Goal: Information Seeking & Learning: Learn about a topic

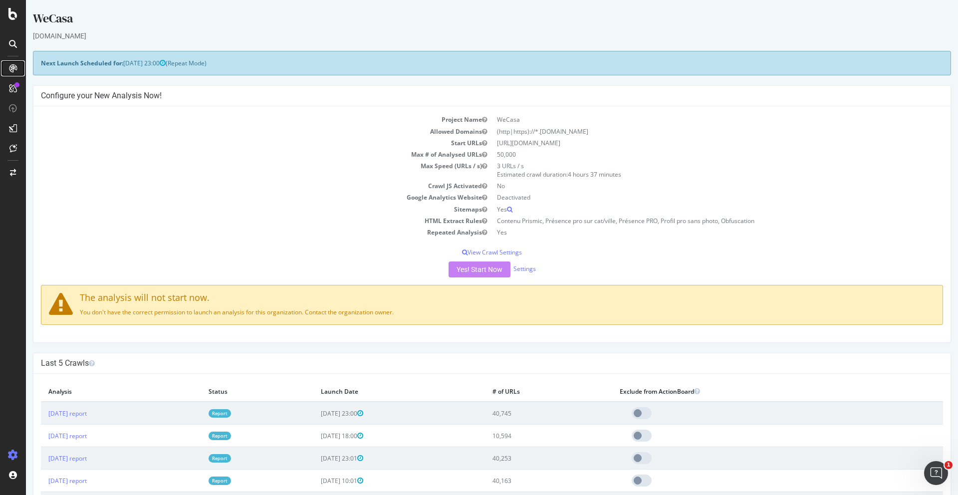
click at [13, 63] on div at bounding box center [13, 68] width 16 height 16
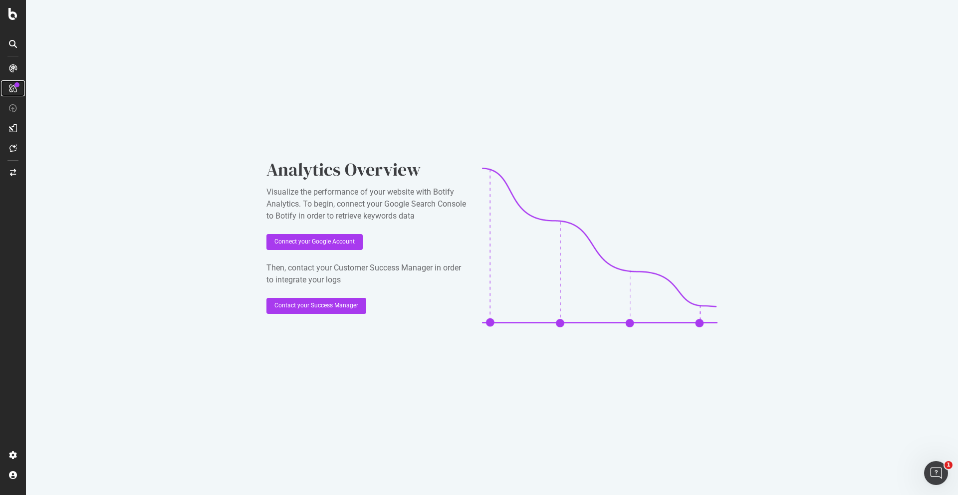
click at [12, 88] on icon at bounding box center [13, 88] width 8 height 8
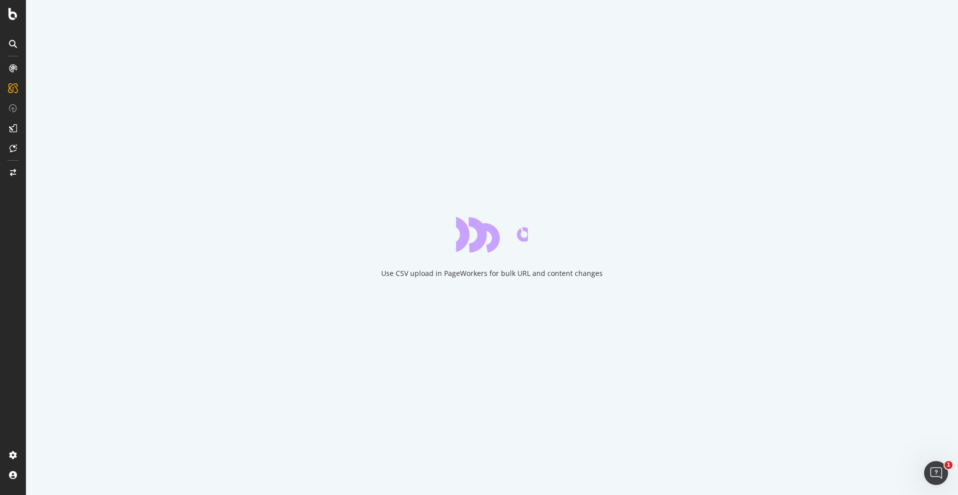
click at [8, 36] on div at bounding box center [13, 44] width 16 height 16
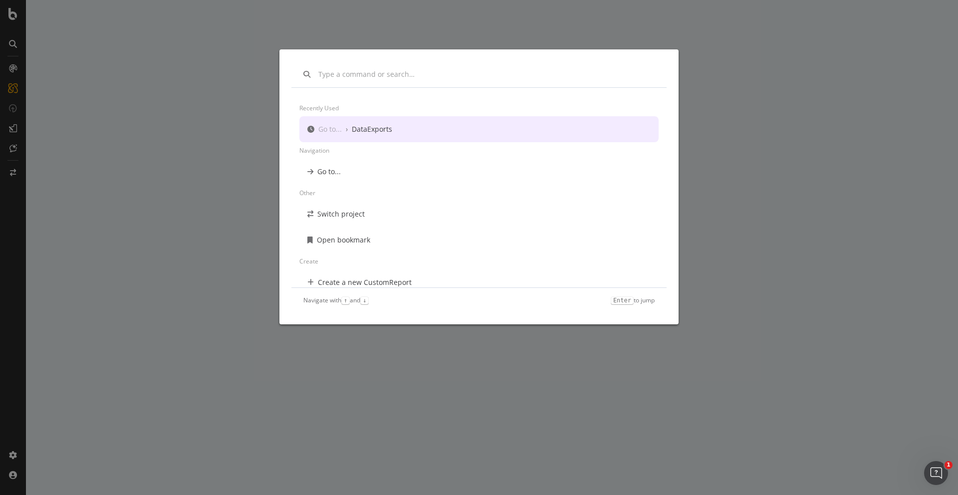
click at [126, 108] on div "Recently used Go to... › DataExports Navigation Go to... Other Switch project O…" at bounding box center [479, 247] width 958 height 495
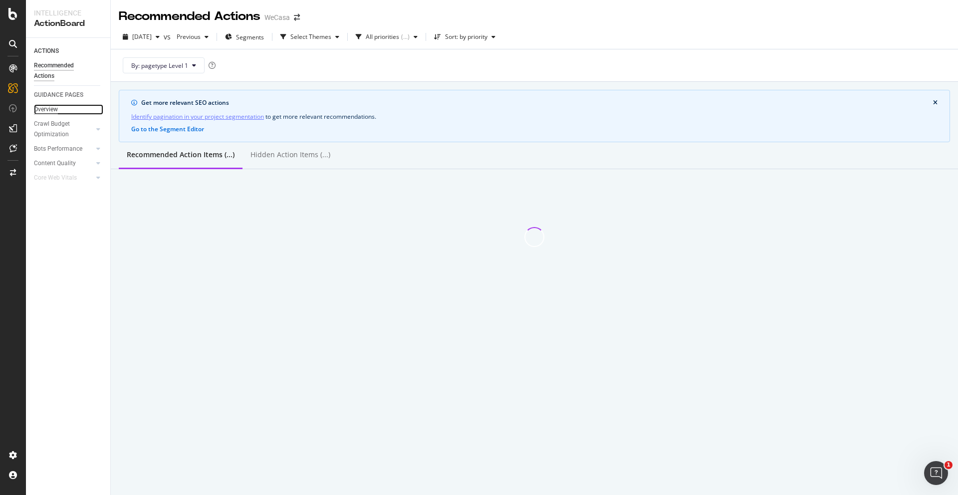
click at [51, 108] on div "Overview" at bounding box center [46, 109] width 24 height 10
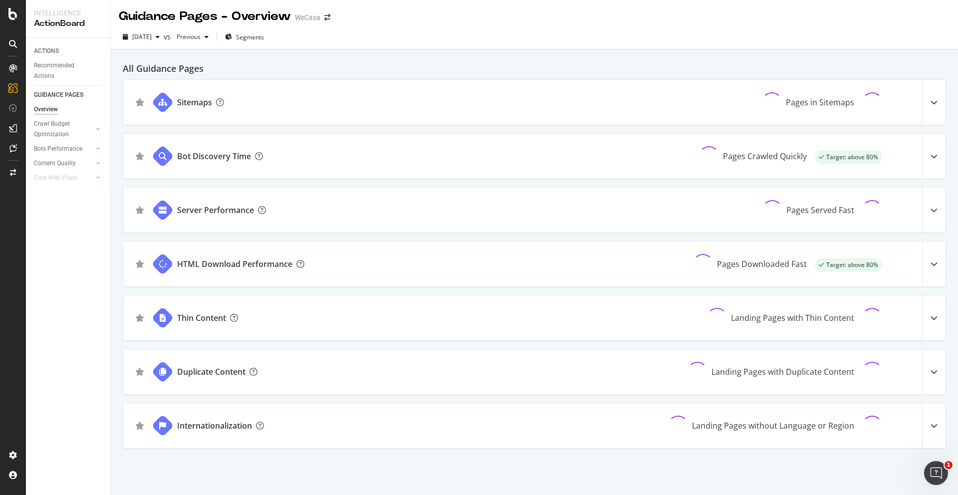
click at [12, 36] on div at bounding box center [13, 44] width 16 height 16
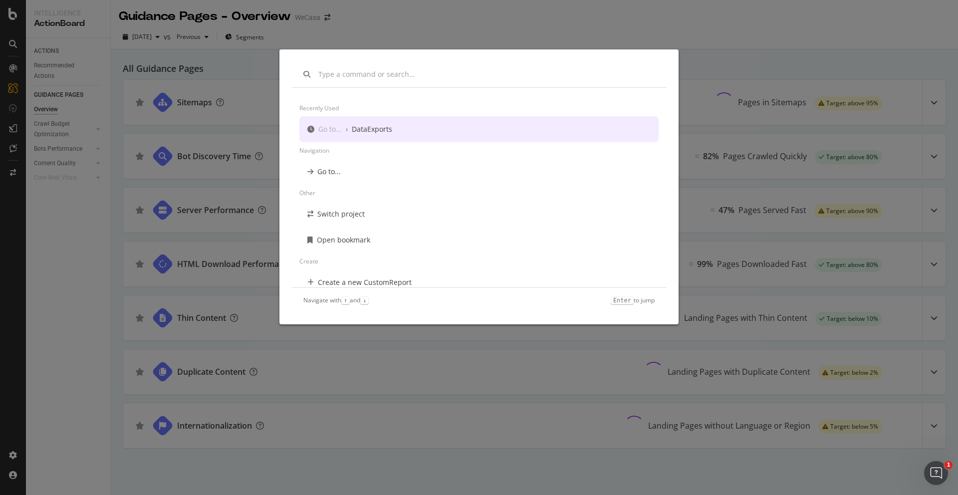
click at [146, 60] on div "Recently used Go to... › DataExports Navigation Go to... Other Switch project O…" at bounding box center [479, 247] width 958 height 495
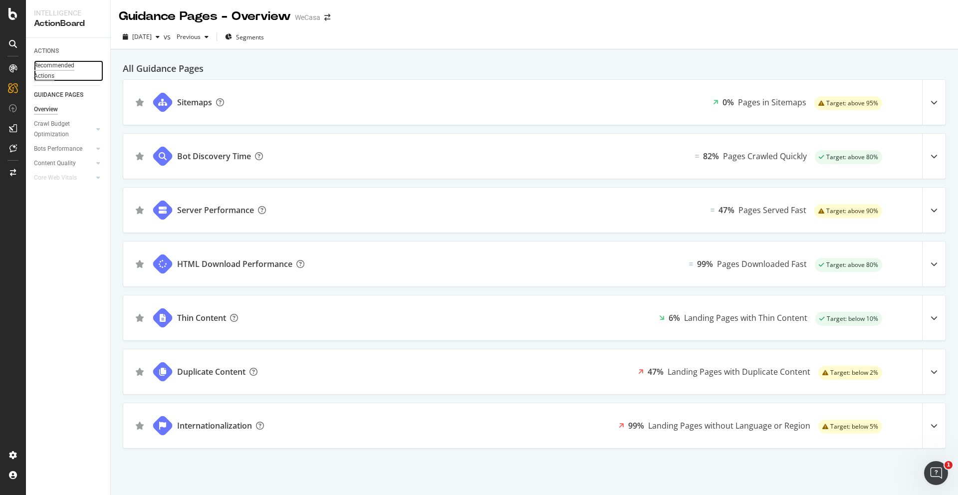
click at [50, 67] on div "Recommended Actions" at bounding box center [64, 70] width 60 height 21
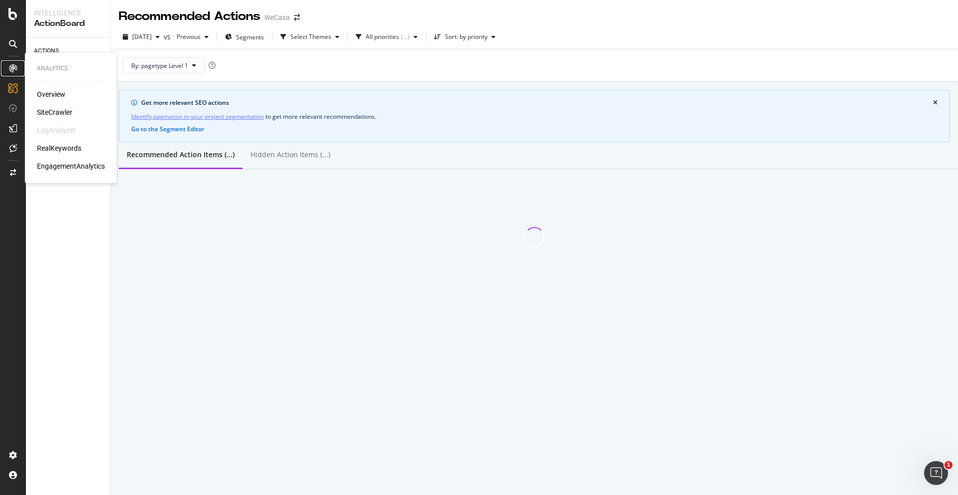
click at [14, 67] on icon at bounding box center [13, 68] width 8 height 8
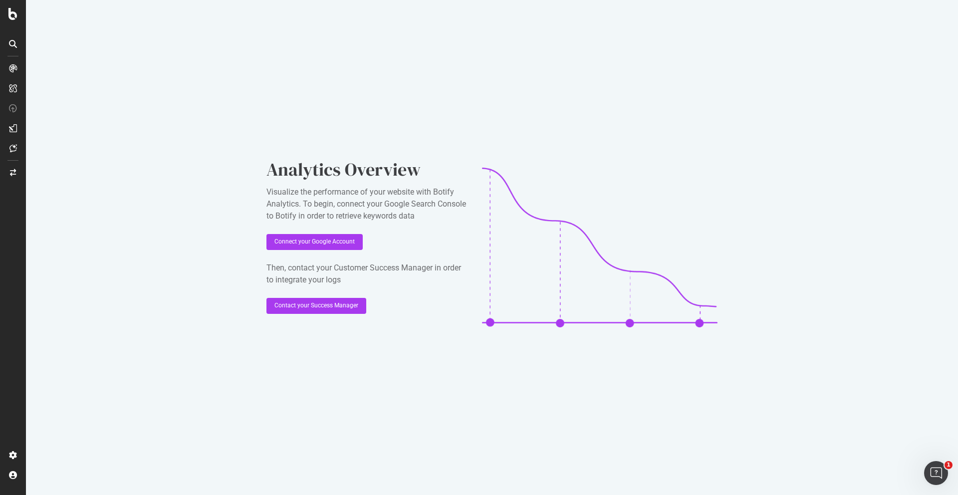
click at [12, 40] on icon at bounding box center [13, 44] width 8 height 8
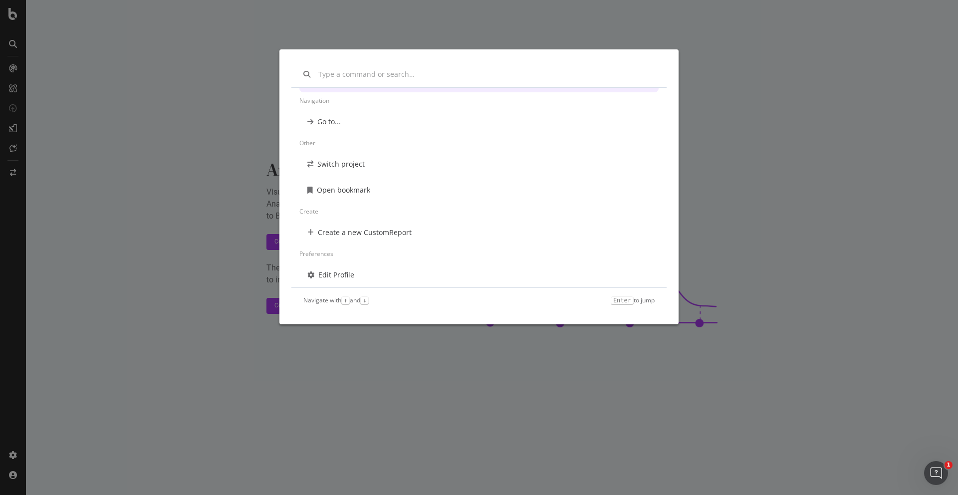
scroll to position [54, 0]
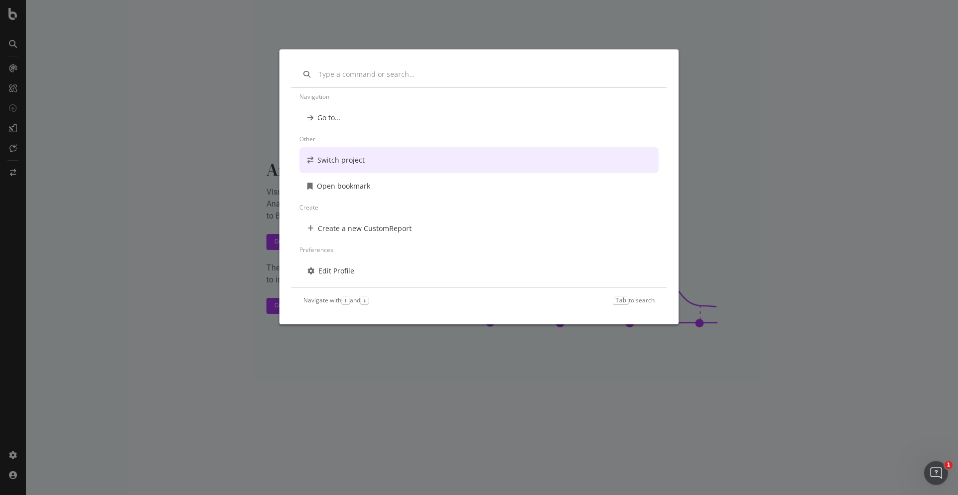
click at [143, 221] on div "Recently used Go to... › DataExports Navigation Go to... Other Switch project O…" at bounding box center [479, 247] width 958 height 495
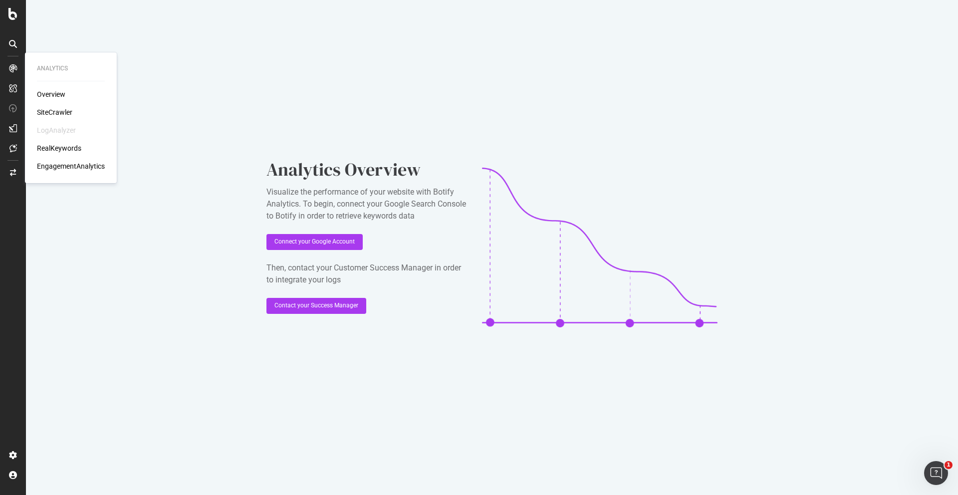
click at [76, 110] on div "SiteCrawler" at bounding box center [71, 112] width 68 height 10
click at [58, 112] on div "SiteCrawler" at bounding box center [54, 112] width 35 height 10
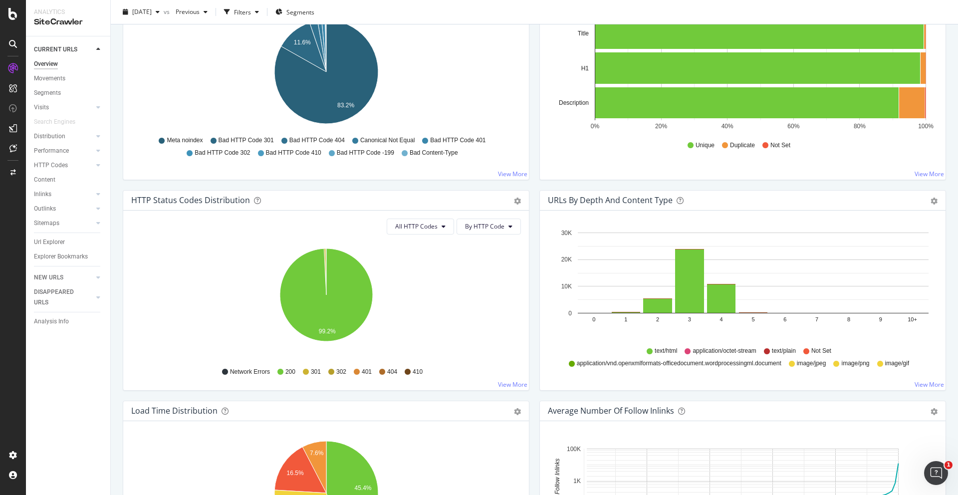
scroll to position [381, 0]
click at [922, 383] on link "View More" at bounding box center [928, 384] width 29 height 8
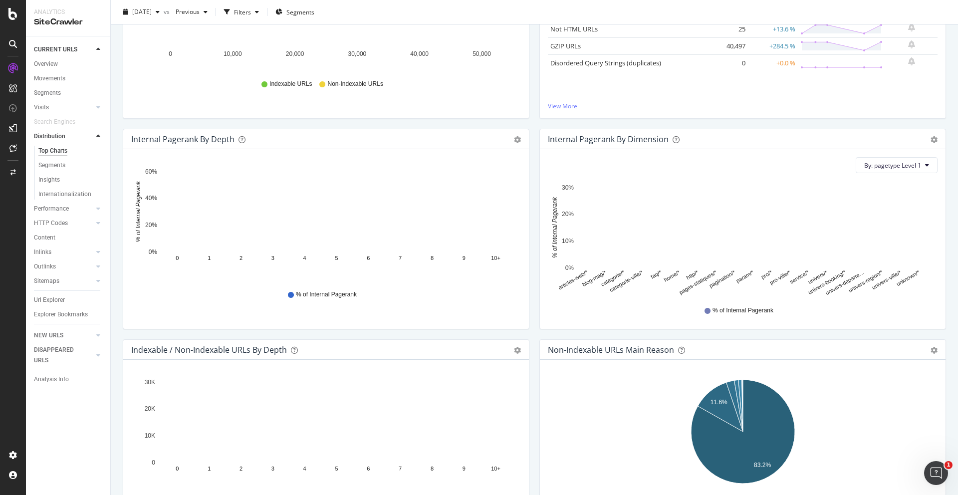
scroll to position [217, 0]
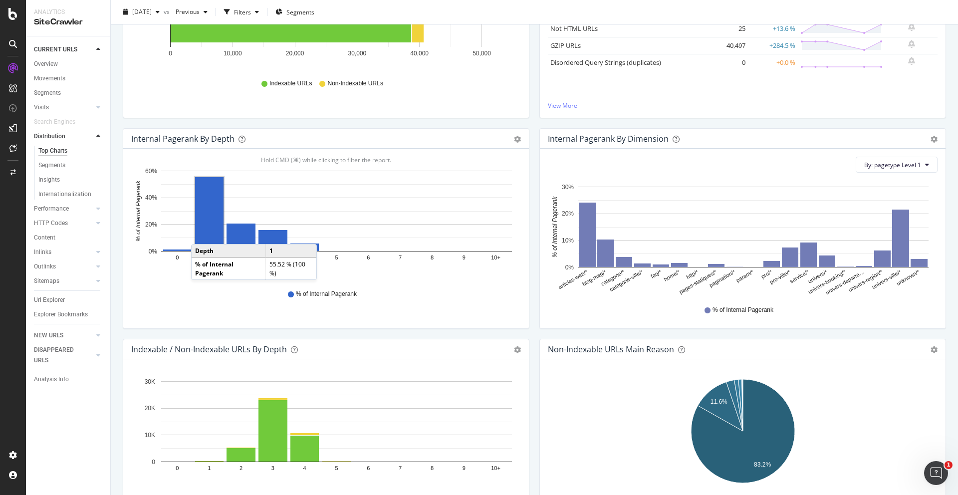
click at [201, 234] on rect "A chart." at bounding box center [209, 214] width 28 height 74
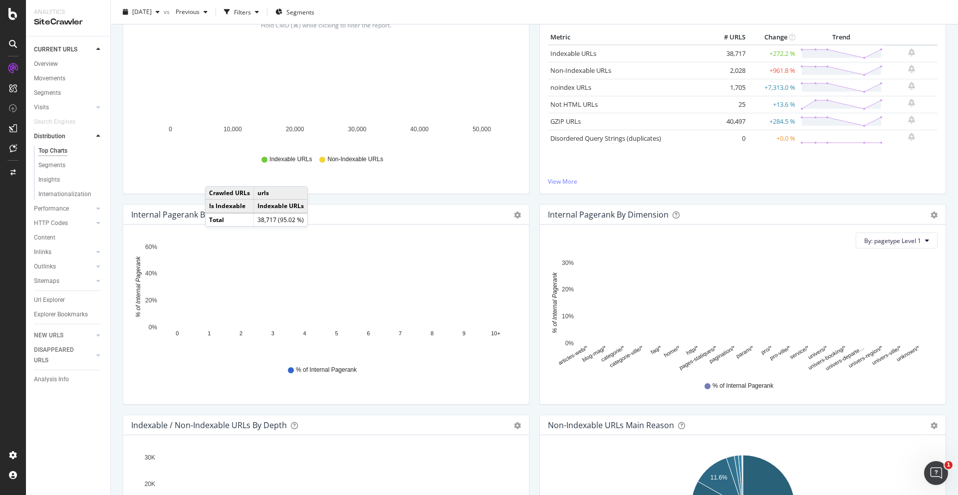
scroll to position [159, 0]
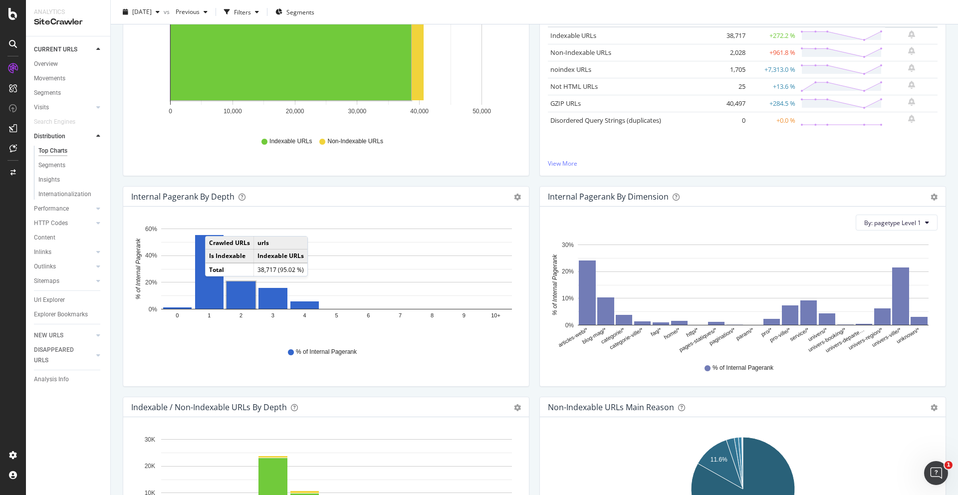
click at [236, 306] on rect "A chart." at bounding box center [240, 294] width 29 height 27
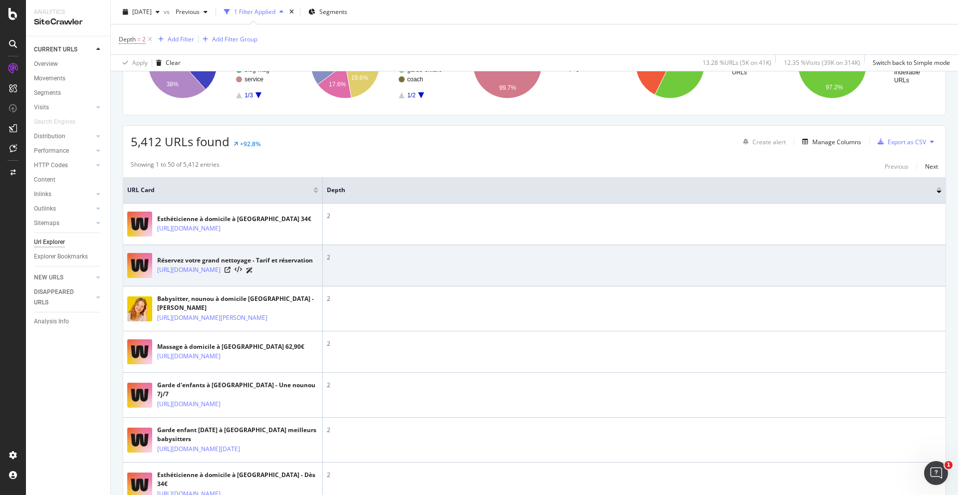
scroll to position [129, 0]
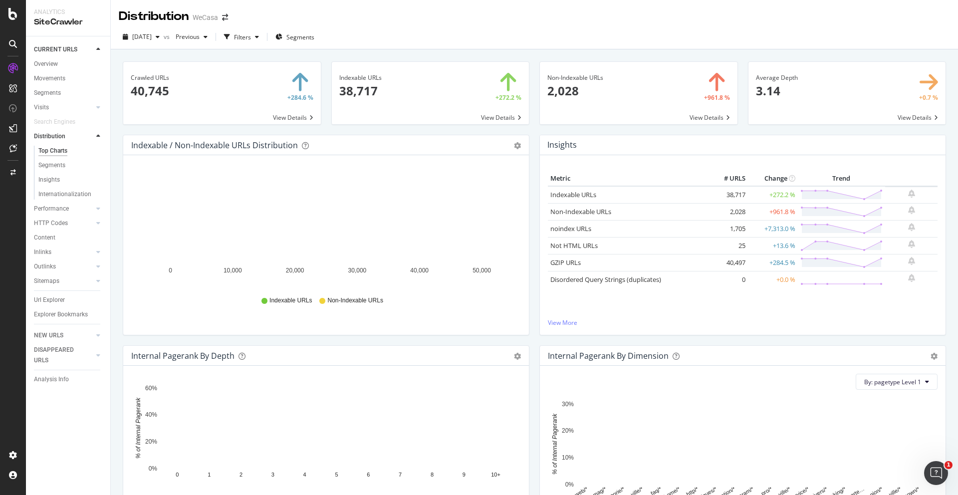
scroll to position [31, 0]
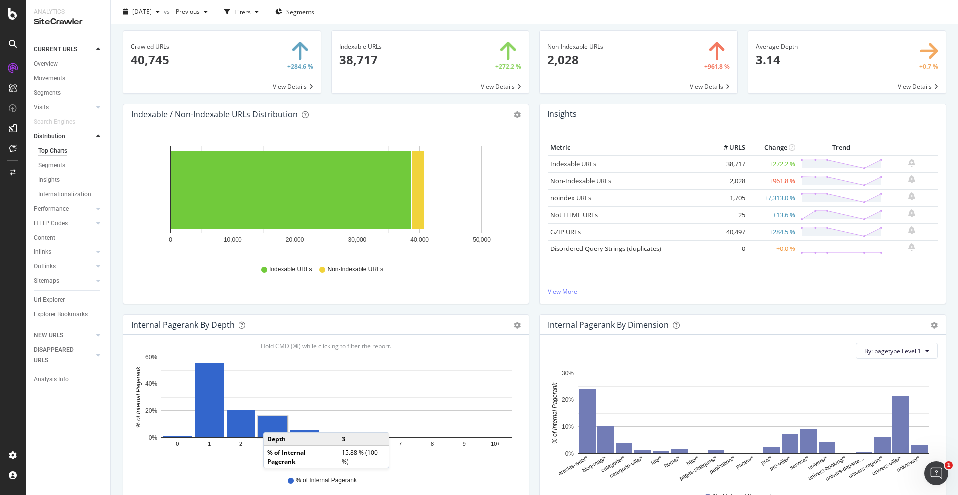
click at [273, 422] on rect "A chart." at bounding box center [272, 426] width 29 height 21
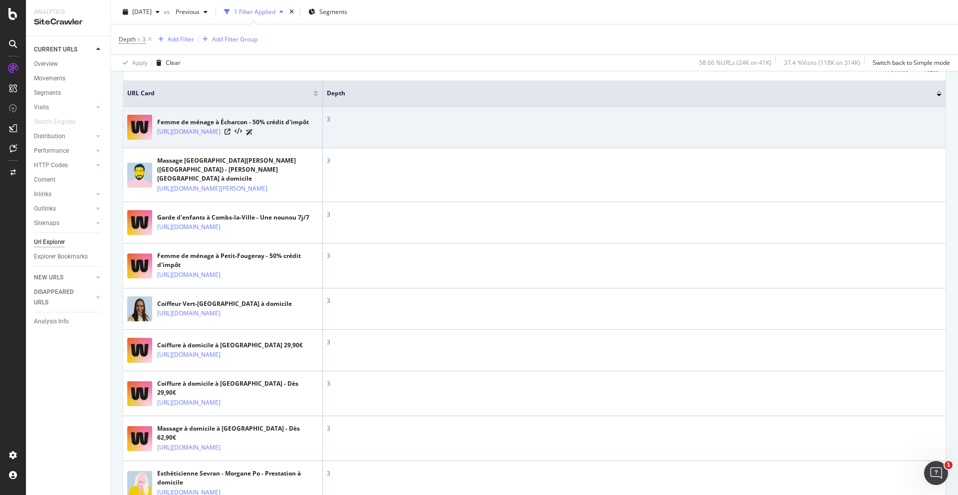
scroll to position [268, 0]
